Goal: Information Seeking & Learning: Find contact information

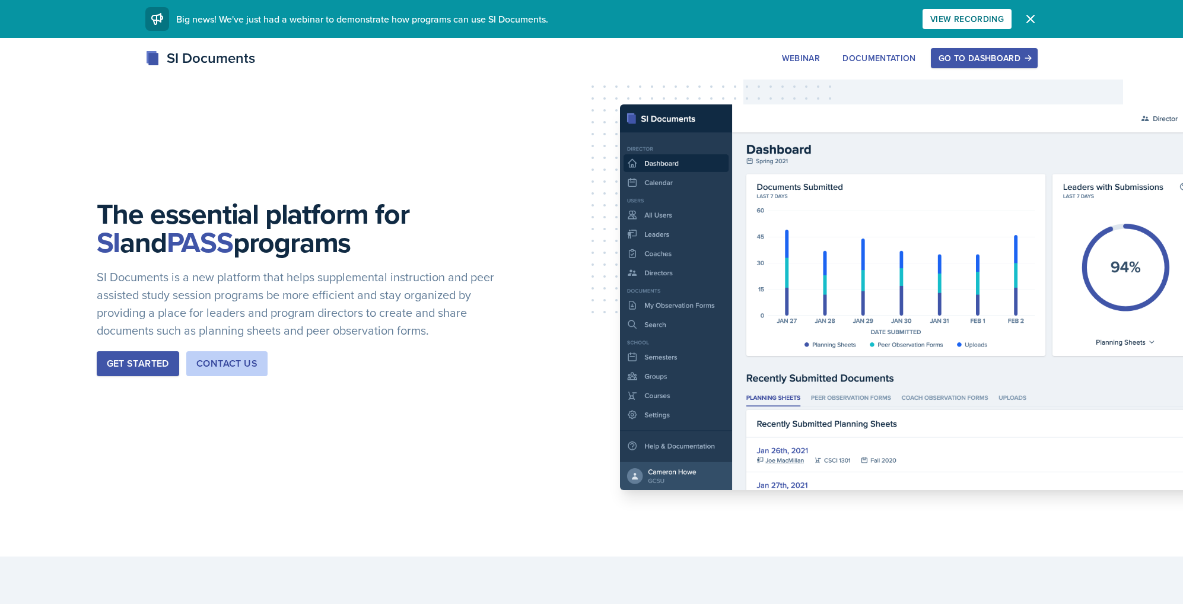
click at [982, 59] on div "Go to Dashboard" at bounding box center [983, 57] width 91 height 9
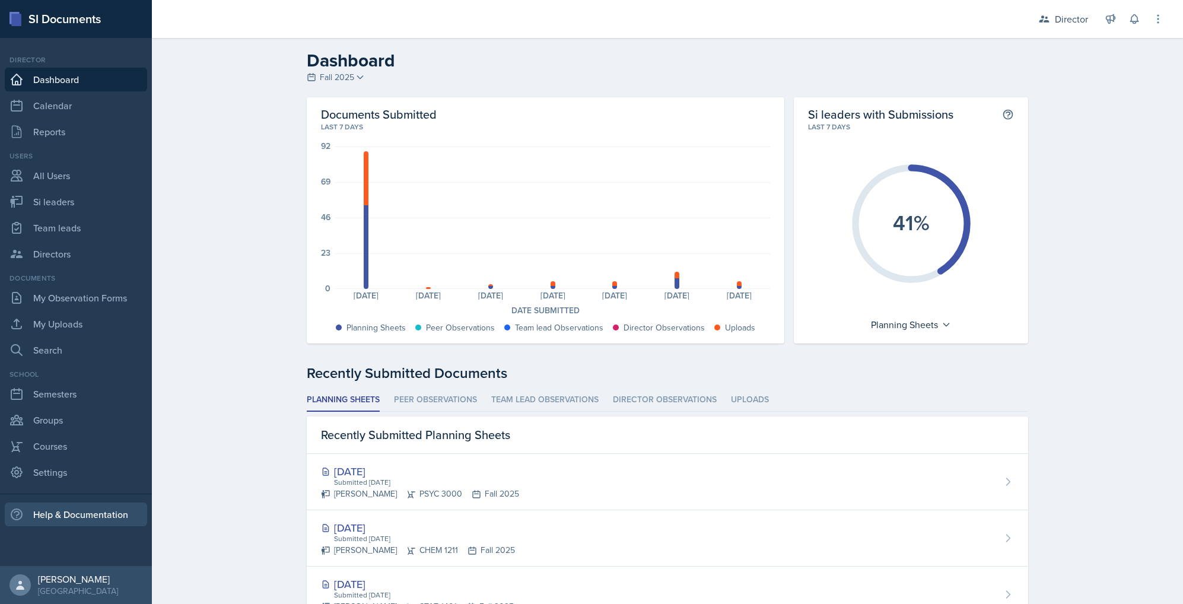
click at [105, 518] on div "Help & Documentation" at bounding box center [76, 514] width 142 height 24
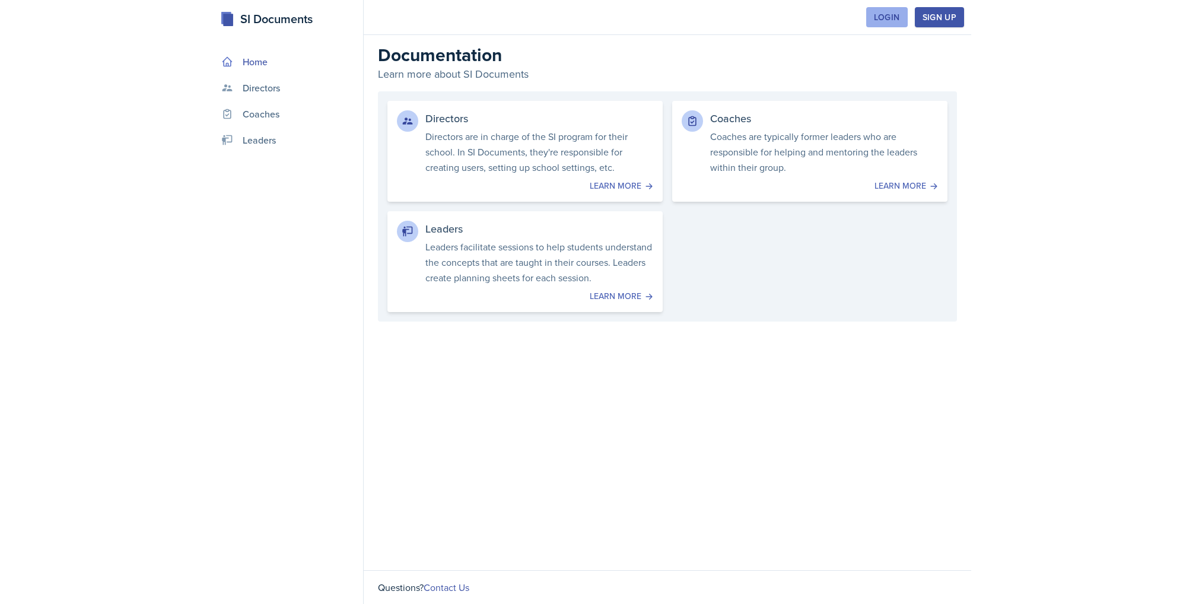
click at [891, 24] on button "Login" at bounding box center [887, 17] width 42 height 20
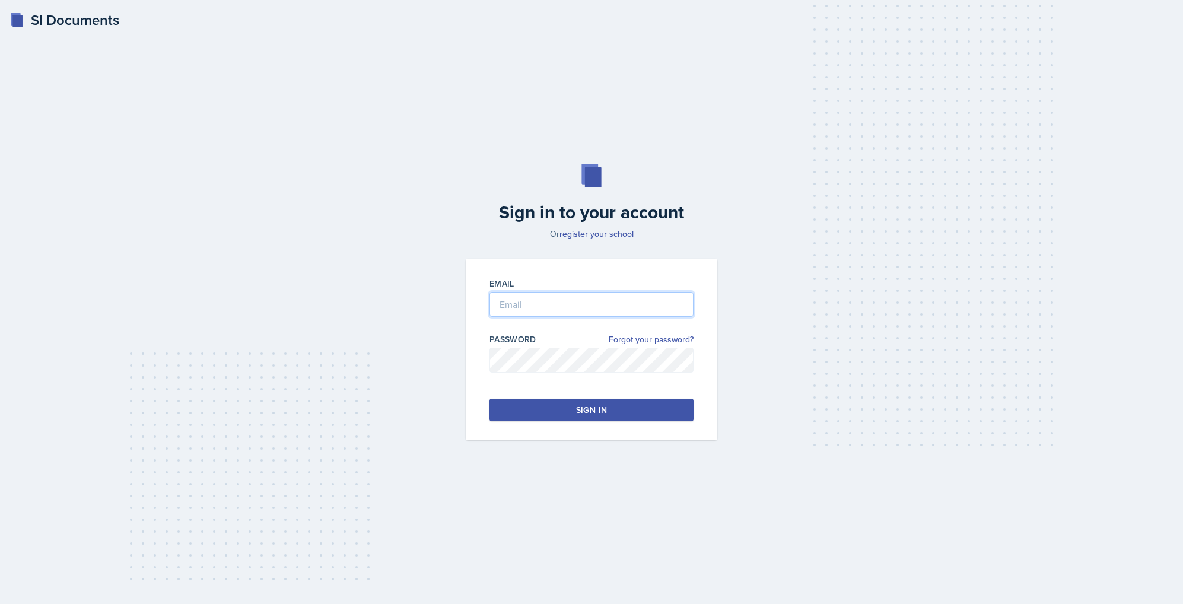
click at [638, 299] on input "email" at bounding box center [591, 304] width 204 height 25
drag, startPoint x: 558, startPoint y: 303, endPoint x: 488, endPoint y: 300, distance: 70.7
click at [488, 300] on div "Email mandymcgrew@kennesaw.edu Password Forgot your password? Sign in" at bounding box center [592, 350] width 252 height 182
type input "alb1724@kennesaw.edu"
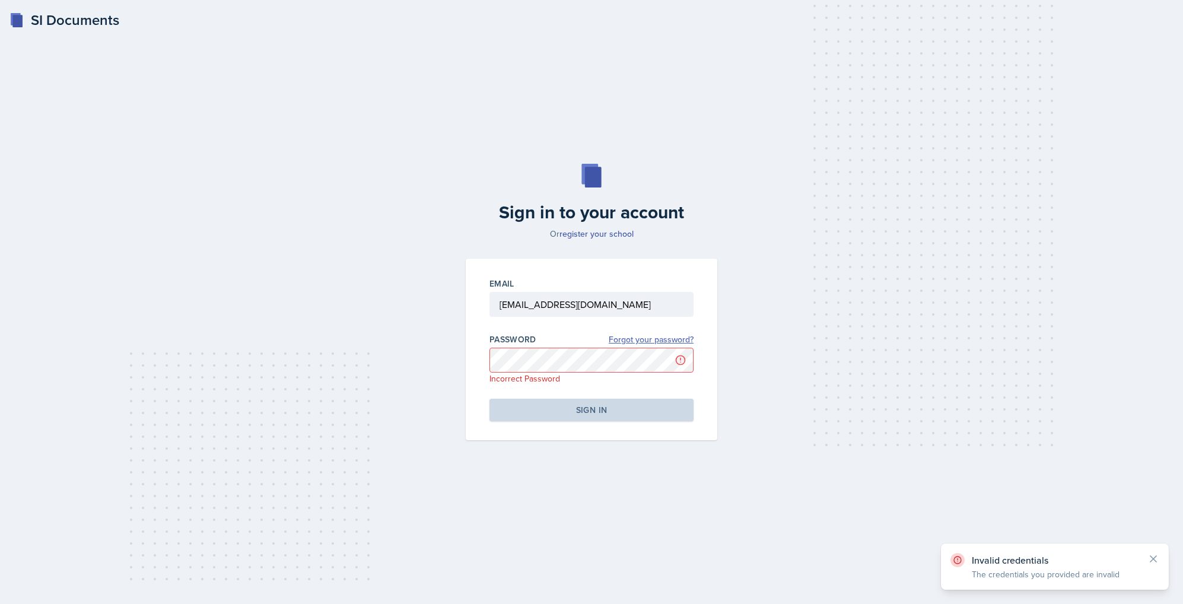
click at [662, 338] on link "Forgot your password?" at bounding box center [651, 339] width 85 height 12
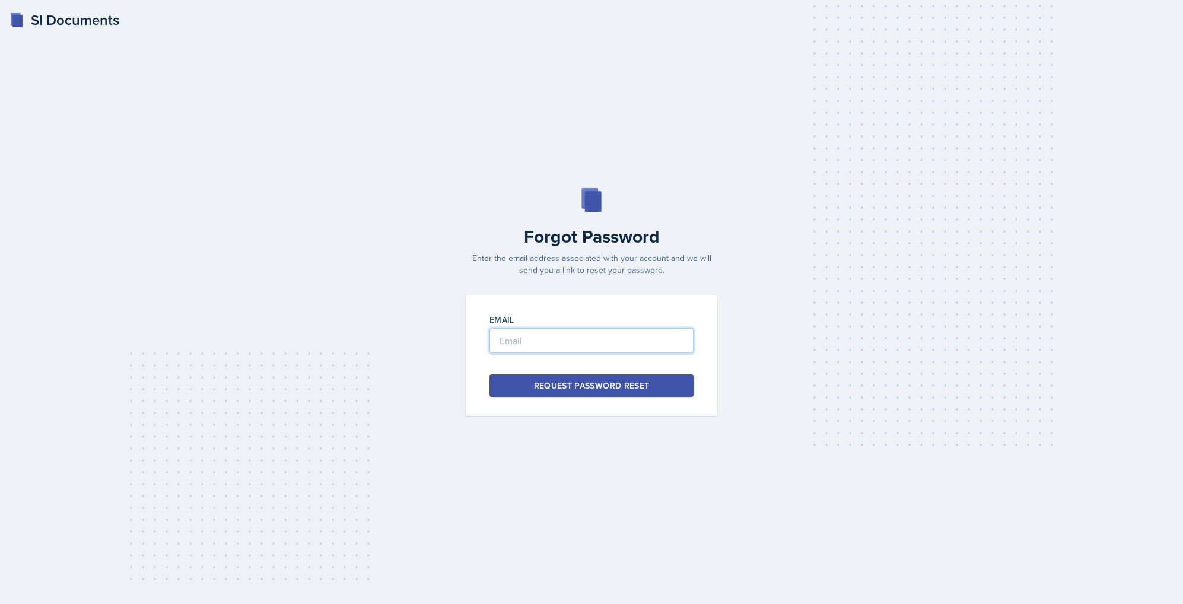
click at [655, 341] on input "email" at bounding box center [591, 340] width 204 height 25
type input "alb1724@kennesaw.edu"
click at [657, 384] on button "Request Password Reset" at bounding box center [591, 385] width 204 height 23
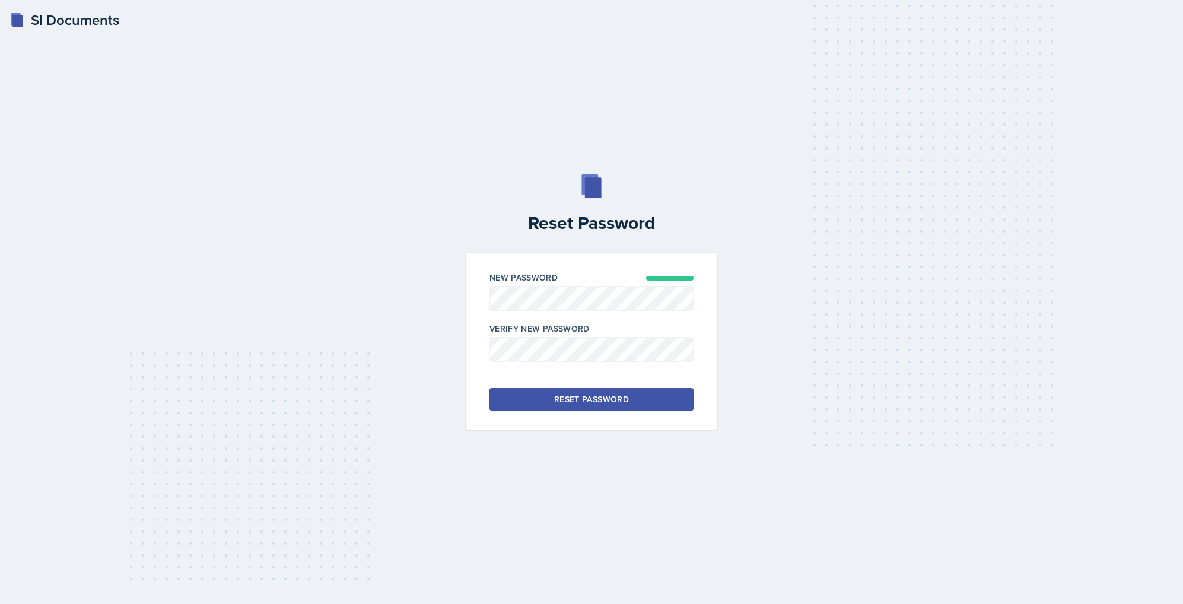
drag, startPoint x: 622, startPoint y: 400, endPoint x: 703, endPoint y: 342, distance: 99.9
click at [622, 400] on div "Reset Password" at bounding box center [591, 399] width 75 height 12
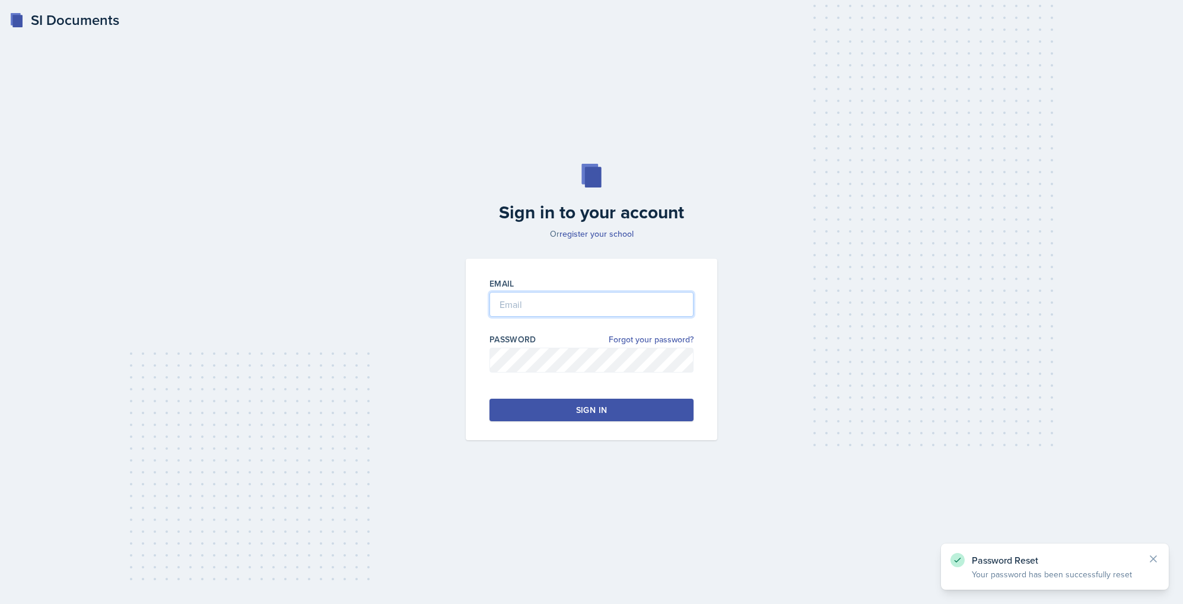
click at [549, 313] on input "email" at bounding box center [591, 304] width 204 height 25
type input "alb1724@kennesaw.edu"
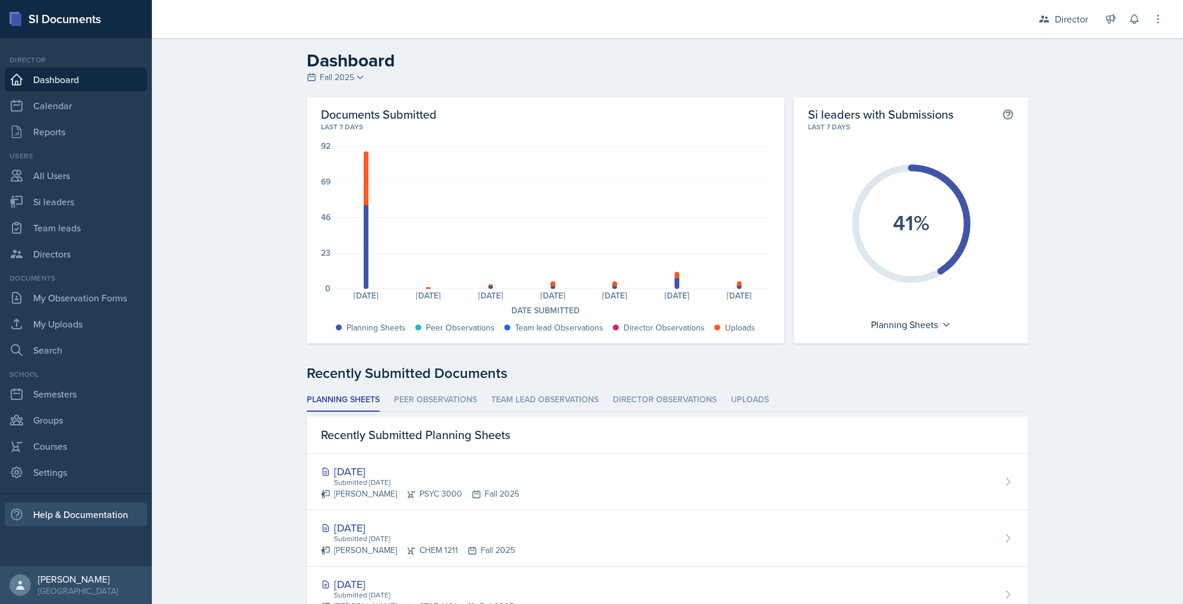
click at [68, 511] on div "Help & Documentation" at bounding box center [76, 514] width 142 height 24
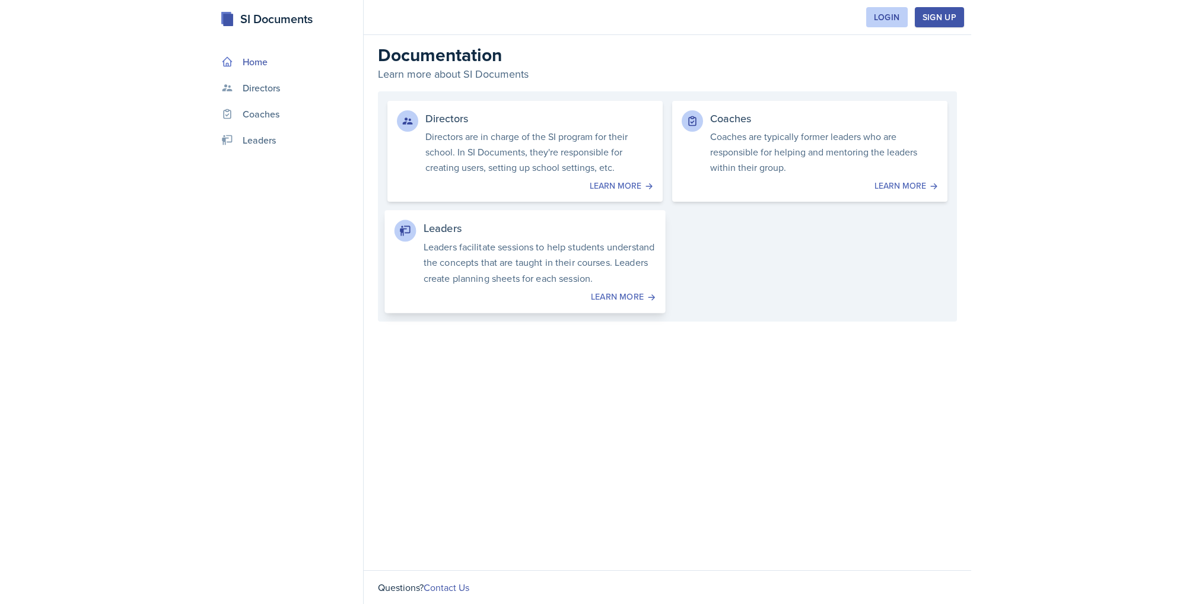
click at [563, 257] on p "Leaders facilitate sessions to help students understand the concepts that are t…" at bounding box center [540, 261] width 233 height 47
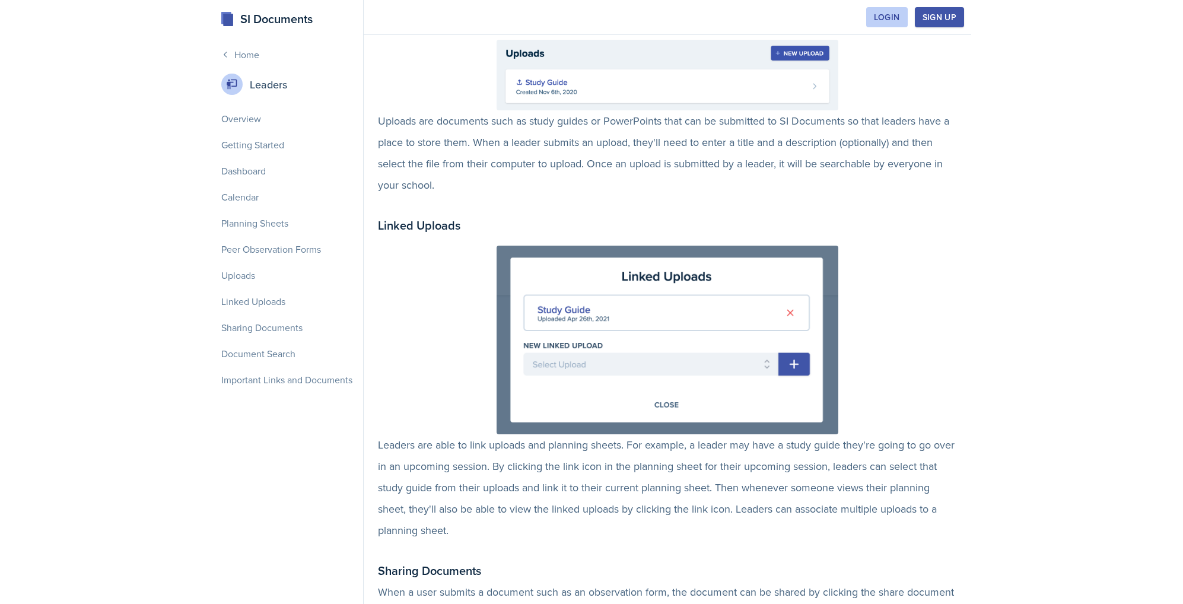
scroll to position [2732, 0]
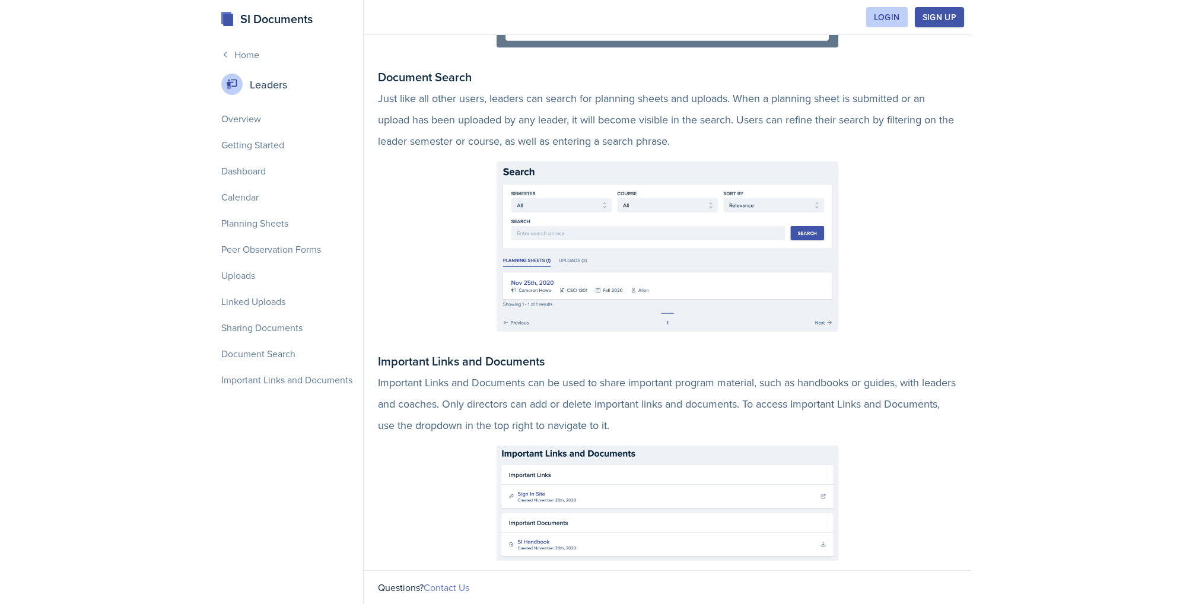
click at [445, 590] on link "Contact Us" at bounding box center [447, 587] width 46 height 13
